Goal: Task Accomplishment & Management: Manage account settings

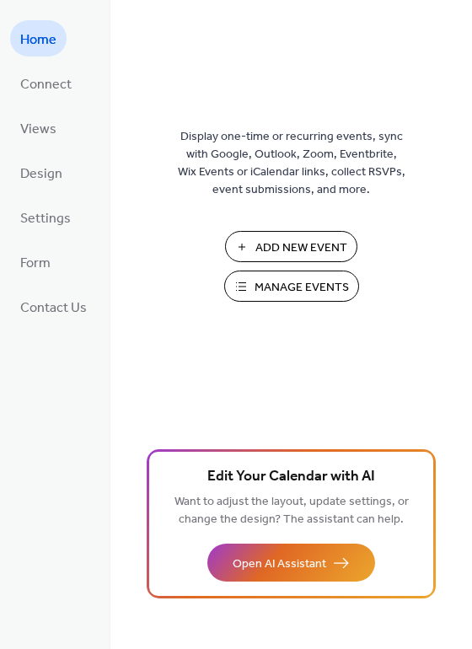
click at [257, 285] on span "Manage Events" at bounding box center [301, 288] width 94 height 18
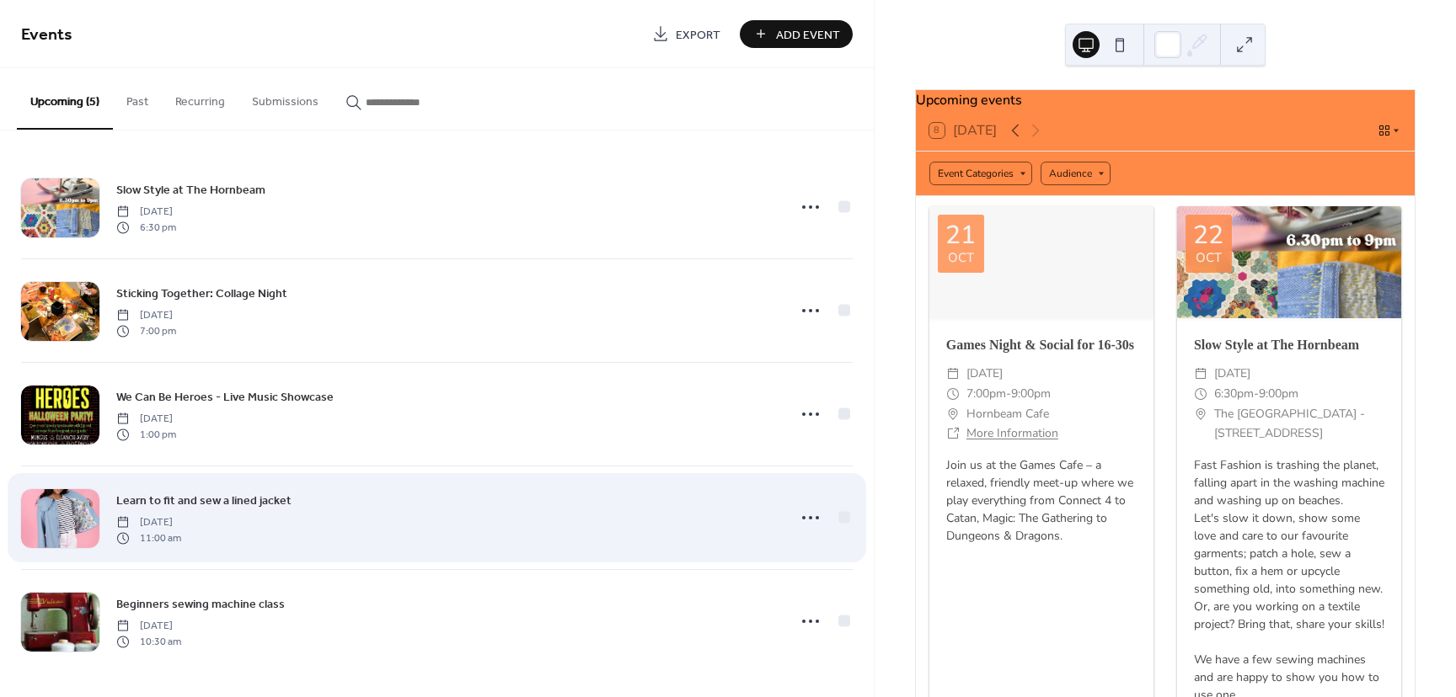
scroll to position [1, 0]
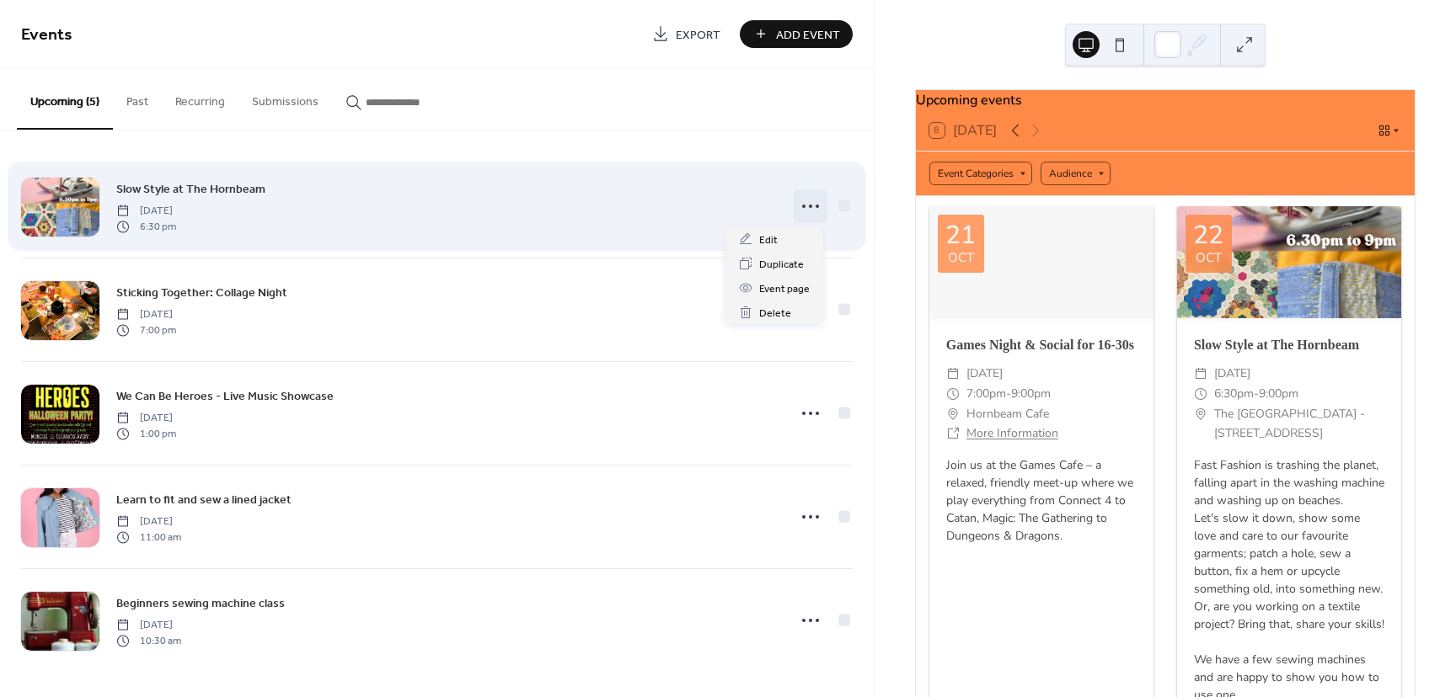
click at [808, 211] on icon at bounding box center [810, 206] width 27 height 27
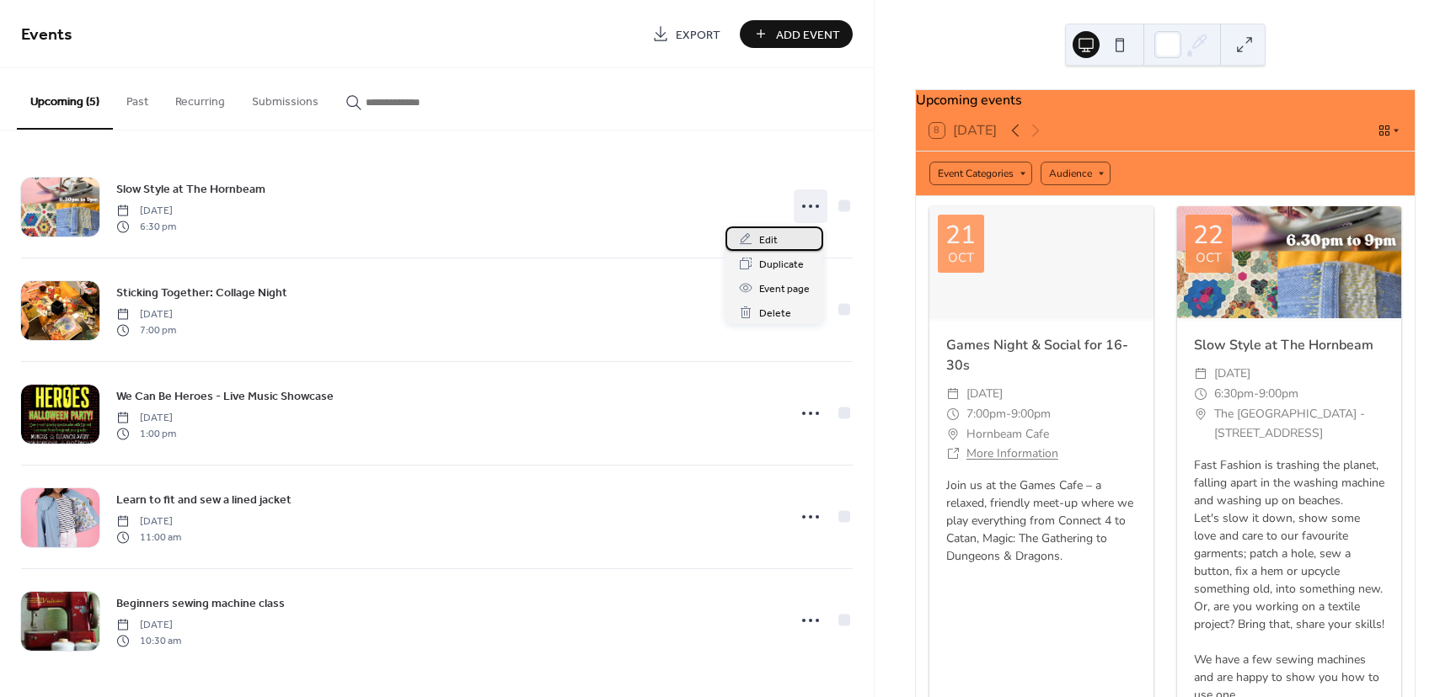
click at [777, 248] on div "Edit" at bounding box center [774, 239] width 98 height 24
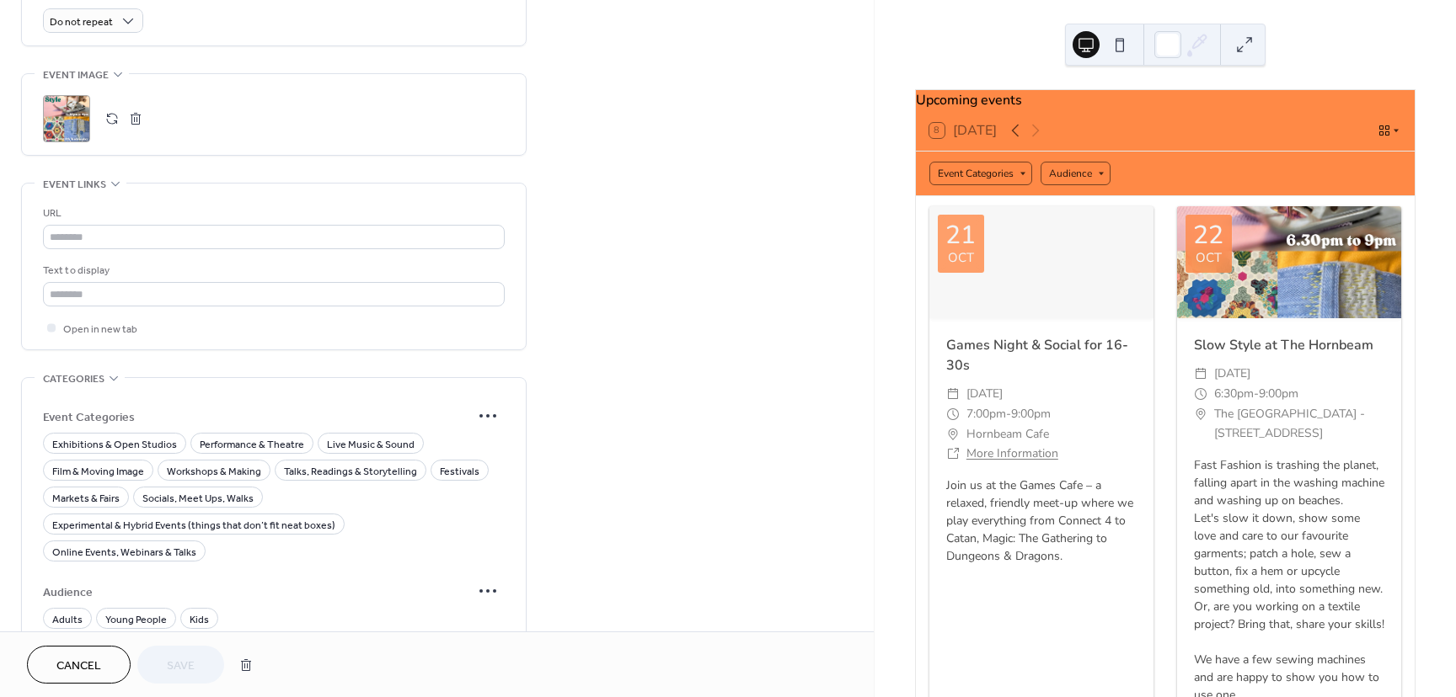
scroll to position [871, 0]
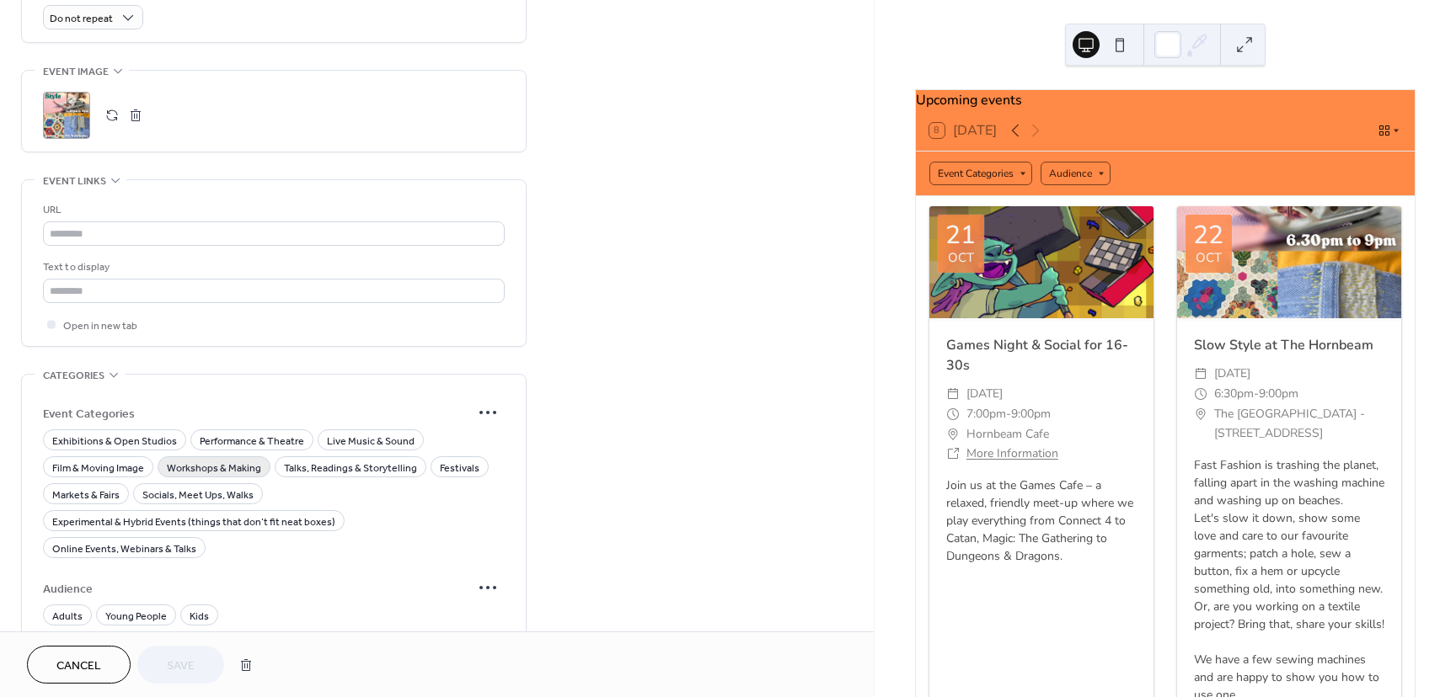
click at [204, 460] on span "Workshops & Making" at bounding box center [214, 469] width 94 height 18
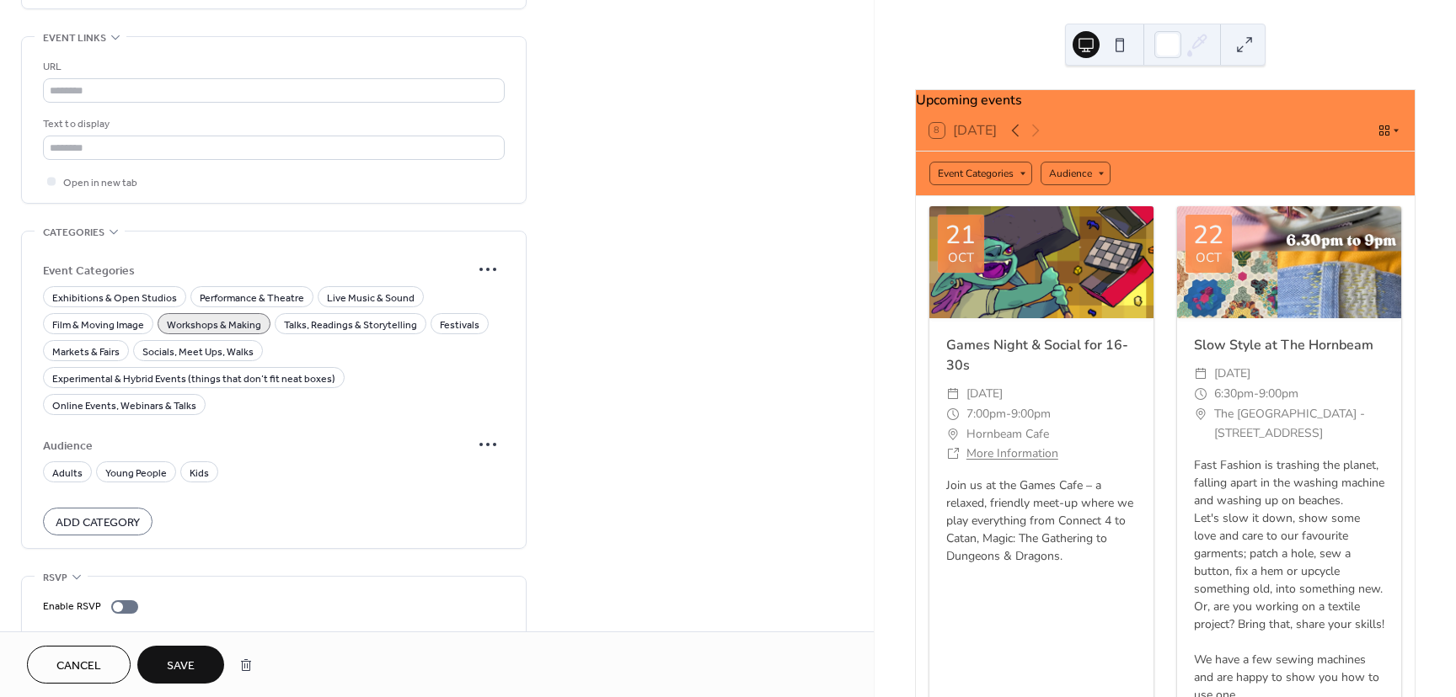
scroll to position [1022, 0]
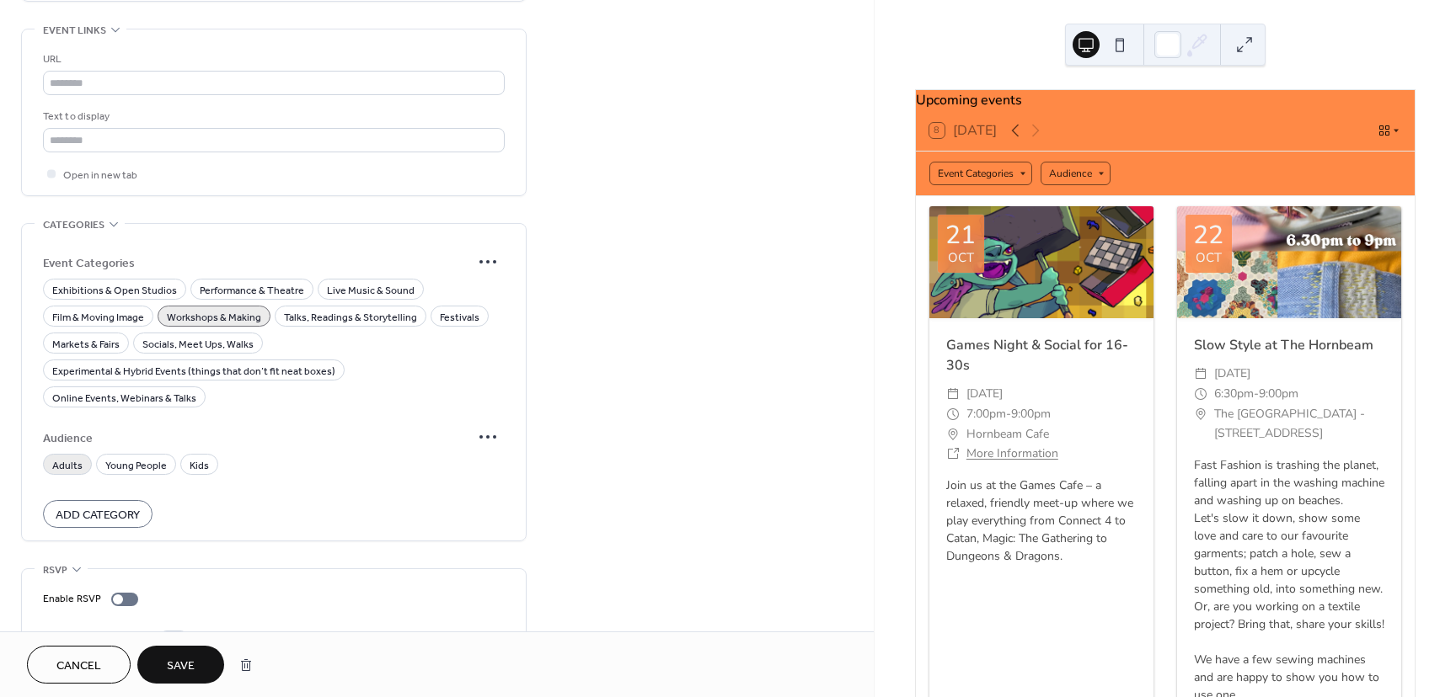
click at [66, 457] on span "Adults" at bounding box center [67, 466] width 30 height 18
click at [160, 654] on button "Save" at bounding box center [180, 665] width 87 height 38
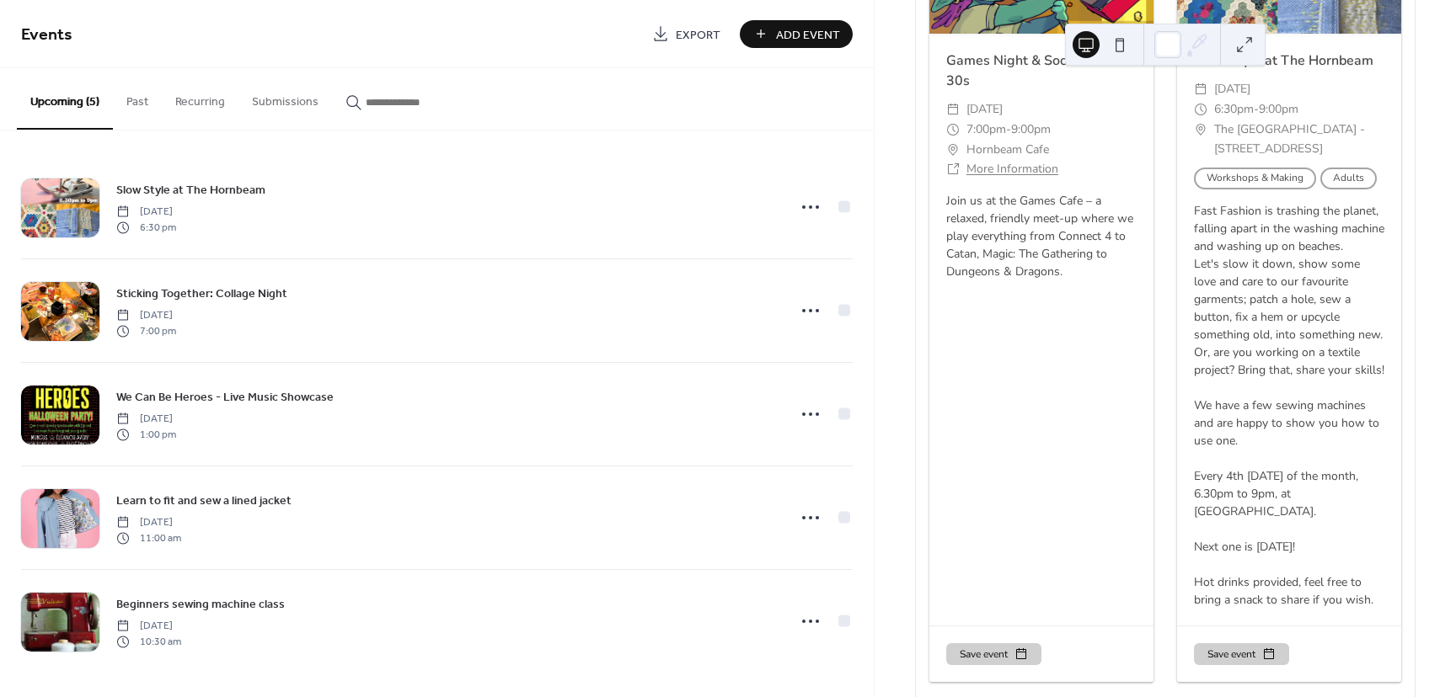
scroll to position [286, 0]
